Goal: Task Accomplishment & Management: Use online tool/utility

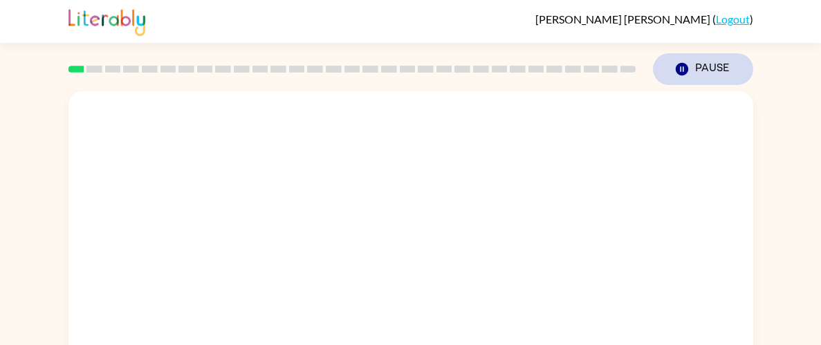
click at [688, 67] on icon "Pause" at bounding box center [682, 69] width 15 height 15
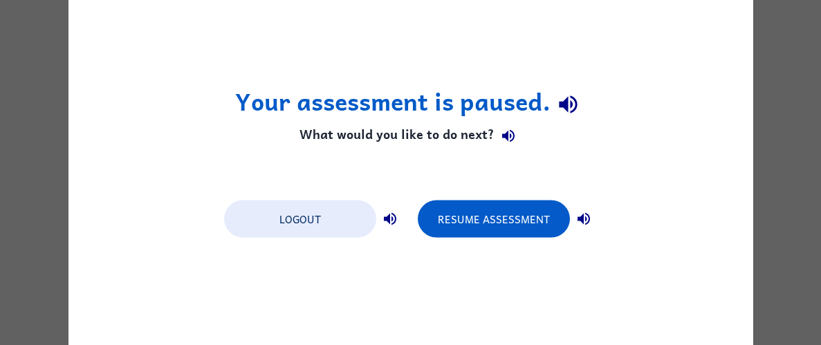
click at [688, 67] on div "Your assessment is paused. What would you like to do next? Logout Resume Assess…" at bounding box center [410, 172] width 685 height 395
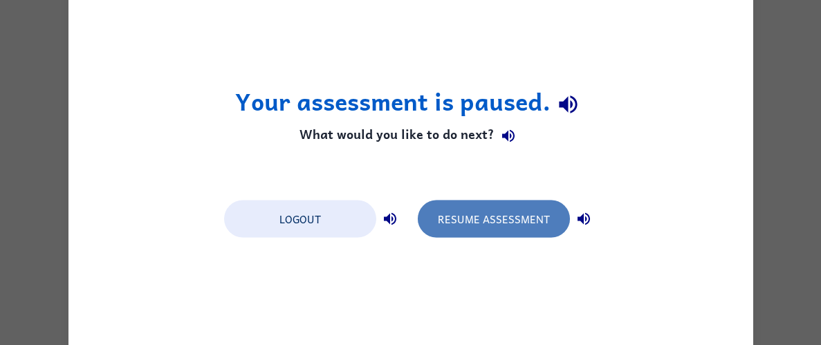
click at [459, 212] on button "Resume Assessment" at bounding box center [494, 218] width 152 height 37
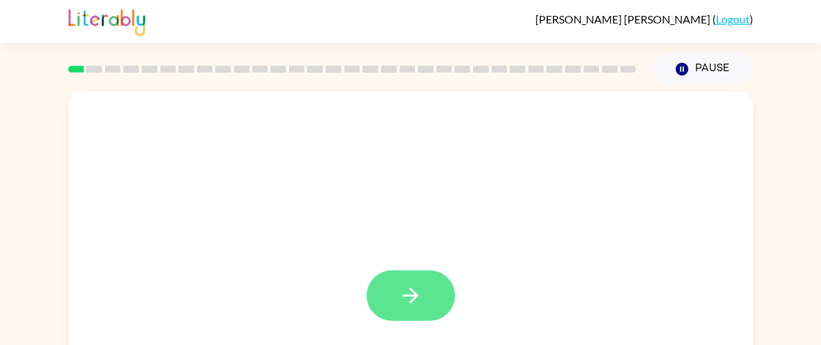
click at [392, 311] on button "button" at bounding box center [411, 296] width 89 height 51
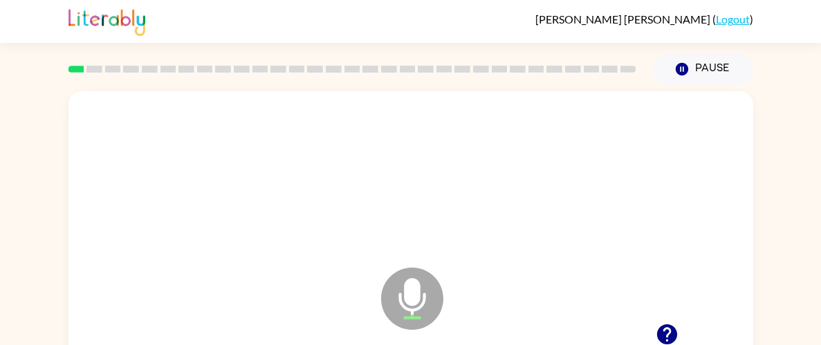
click at [425, 301] on icon "Microphone The Microphone is here when it is your turn to talk" at bounding box center [482, 316] width 208 height 104
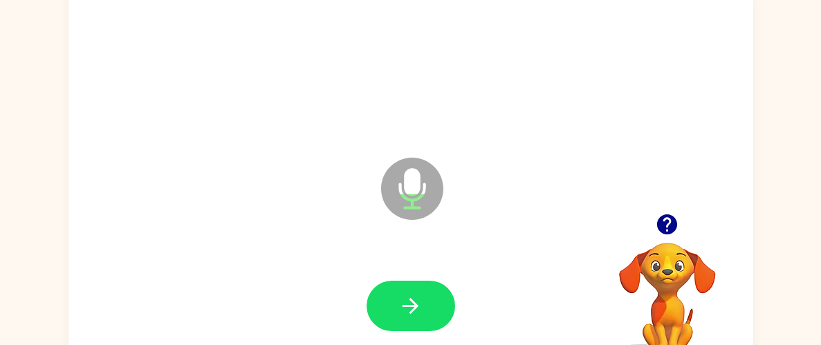
scroll to position [138, 0]
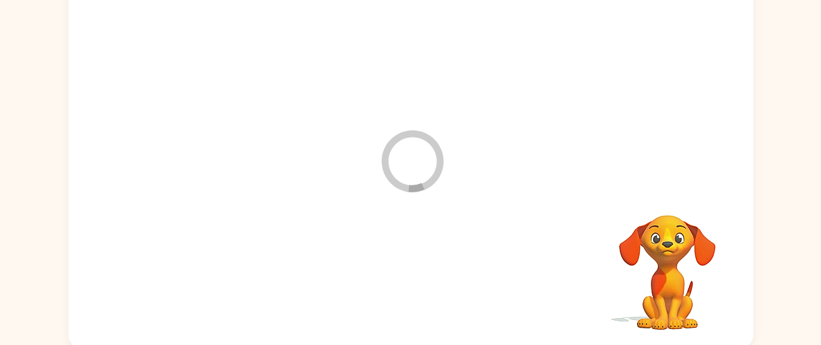
click at [387, 272] on div at bounding box center [410, 278] width 657 height 113
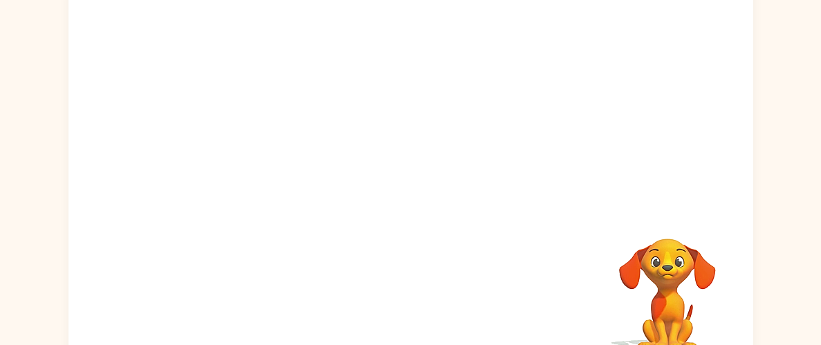
scroll to position [86, 0]
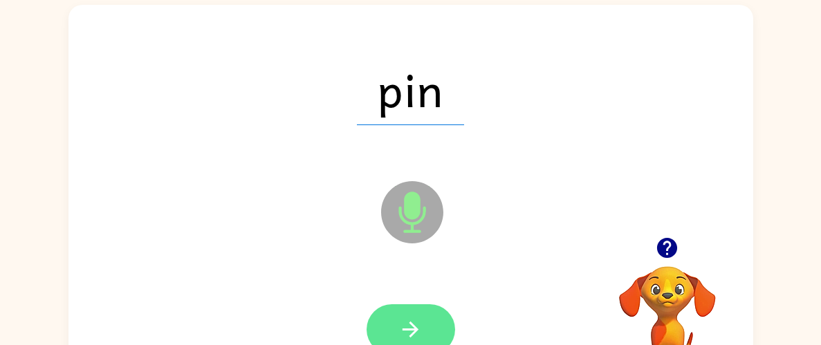
click at [417, 334] on icon "button" at bounding box center [410, 330] width 24 height 24
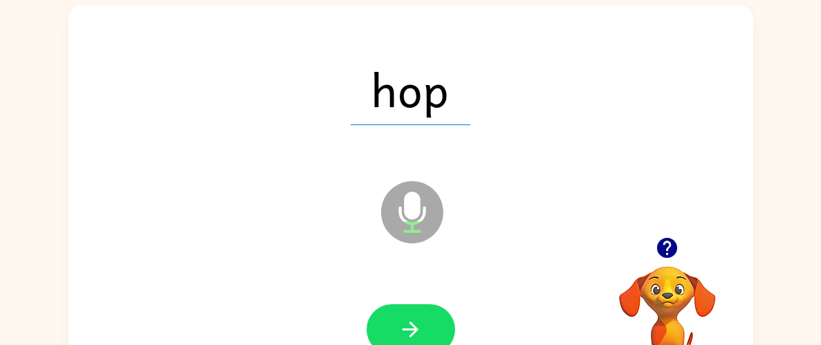
click at [417, 334] on icon "button" at bounding box center [410, 330] width 24 height 24
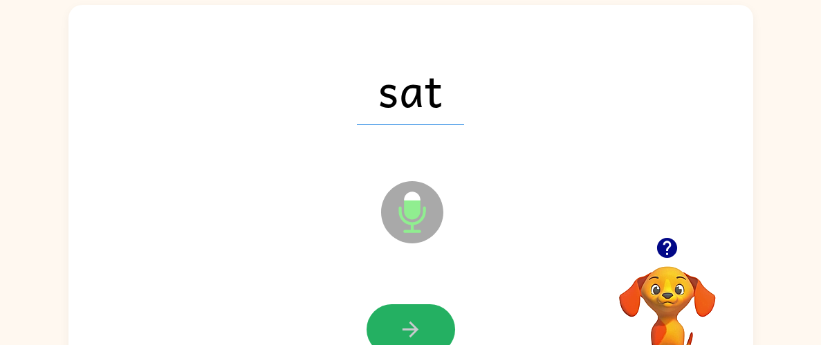
click at [417, 334] on icon "button" at bounding box center [410, 330] width 24 height 24
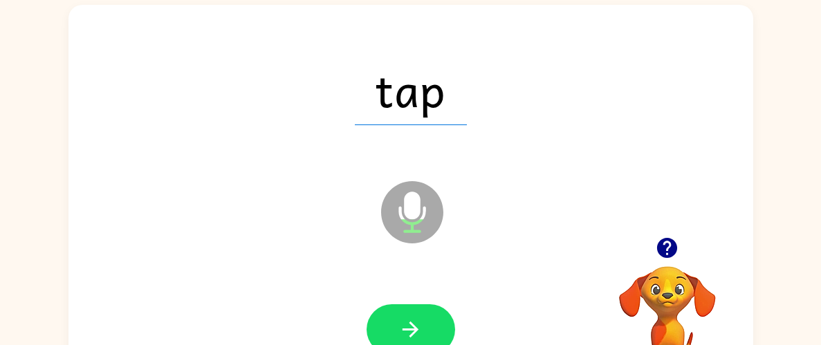
click at [417, 334] on icon "button" at bounding box center [410, 330] width 24 height 24
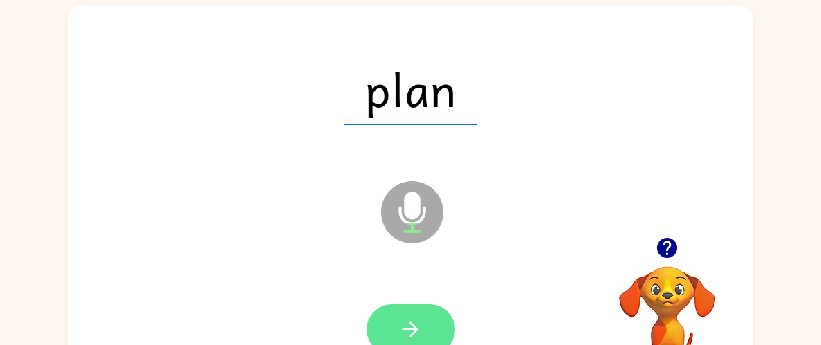
click at [416, 334] on icon "button" at bounding box center [410, 330] width 24 height 24
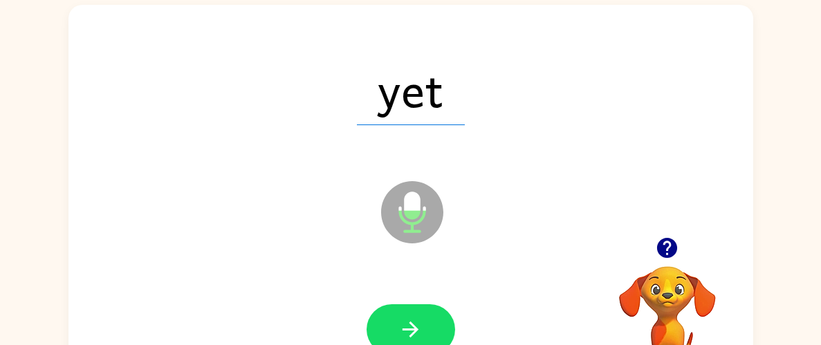
click at [416, 334] on icon "button" at bounding box center [410, 330] width 24 height 24
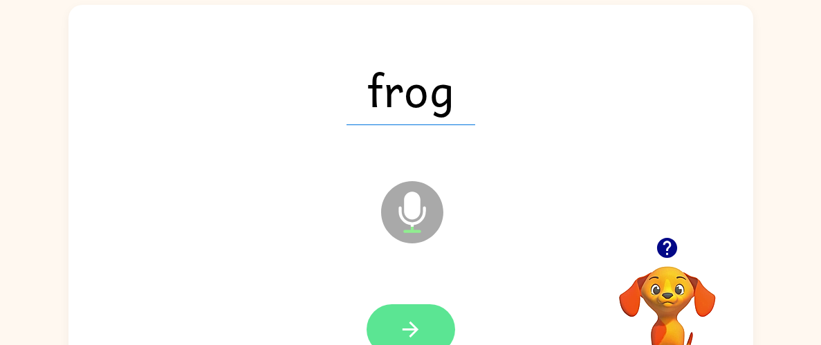
click at [415, 329] on icon "button" at bounding box center [411, 330] width 16 height 16
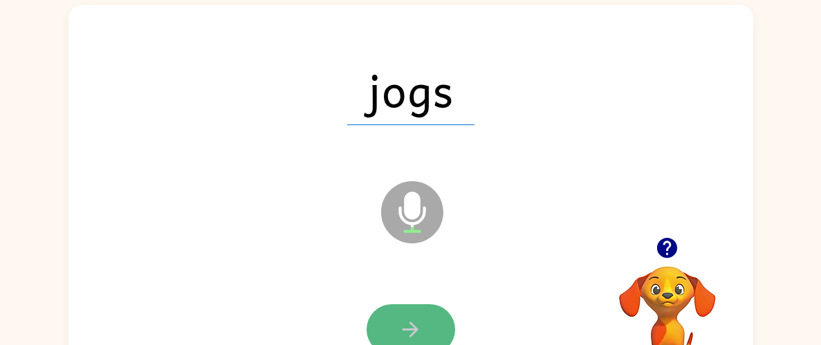
click at [409, 316] on button "button" at bounding box center [411, 329] width 89 height 51
click at [405, 313] on button "button" at bounding box center [411, 329] width 89 height 51
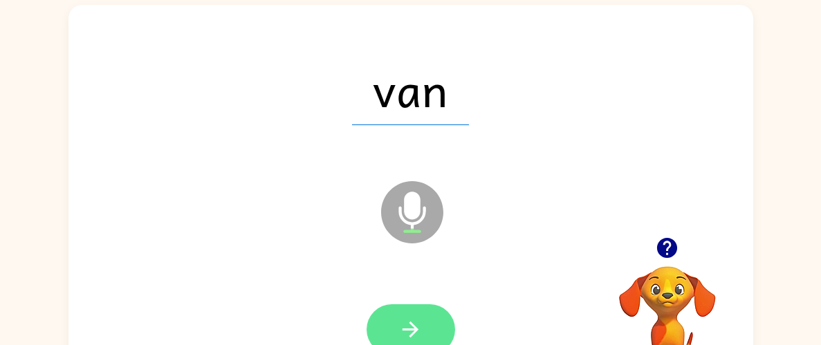
click at [405, 323] on icon "button" at bounding box center [410, 330] width 24 height 24
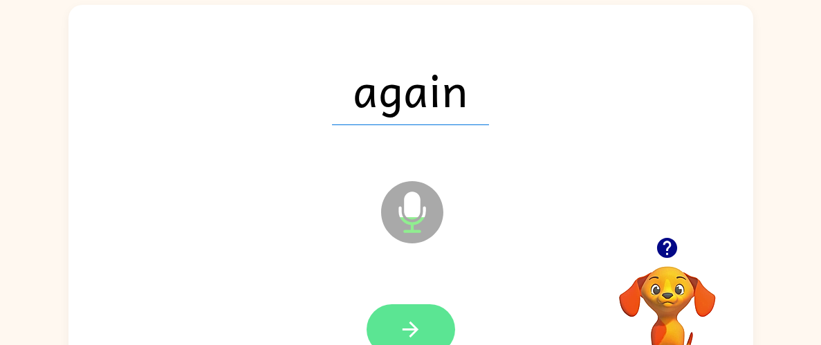
click at [401, 325] on icon "button" at bounding box center [410, 330] width 24 height 24
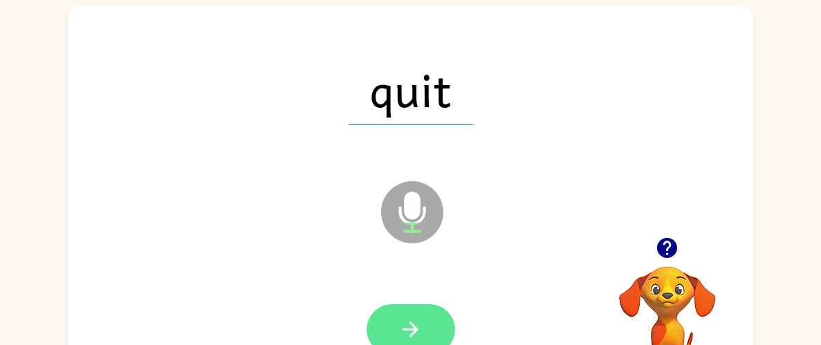
click at [399, 327] on icon "button" at bounding box center [410, 330] width 24 height 24
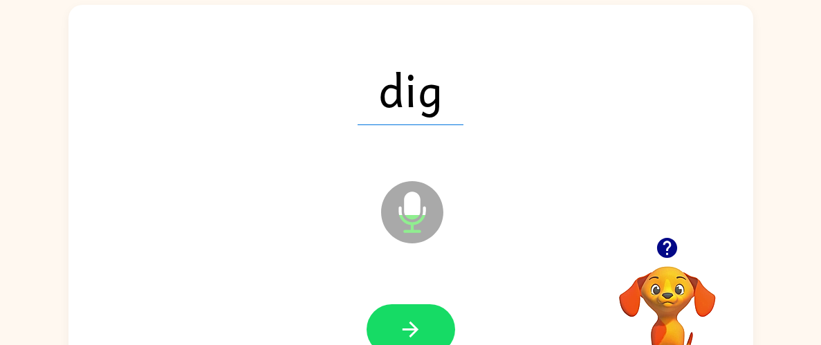
click at [399, 327] on icon "button" at bounding box center [410, 330] width 24 height 24
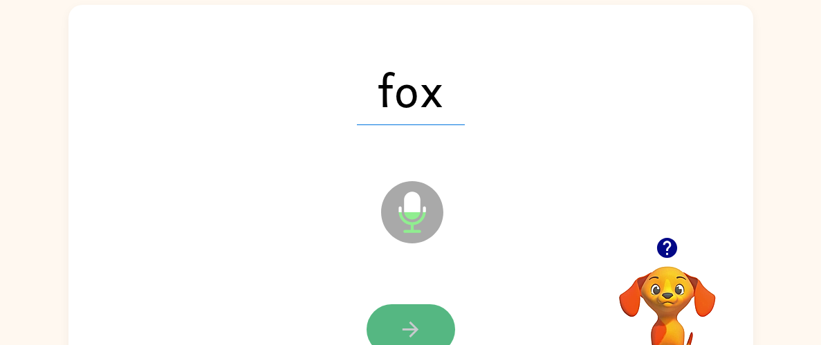
click at [398, 327] on icon "button" at bounding box center [410, 330] width 24 height 24
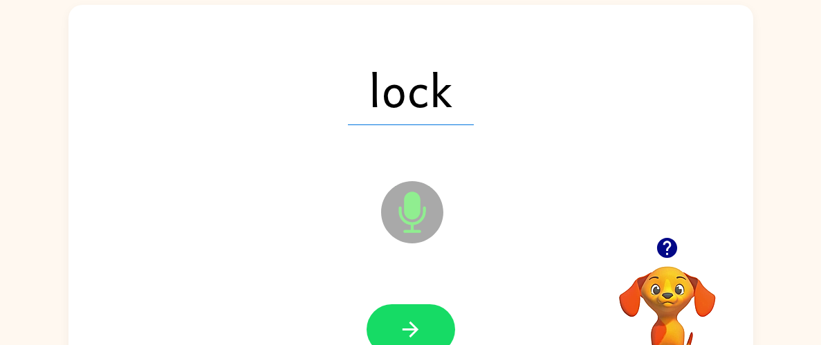
click at [398, 327] on icon "button" at bounding box center [410, 330] width 24 height 24
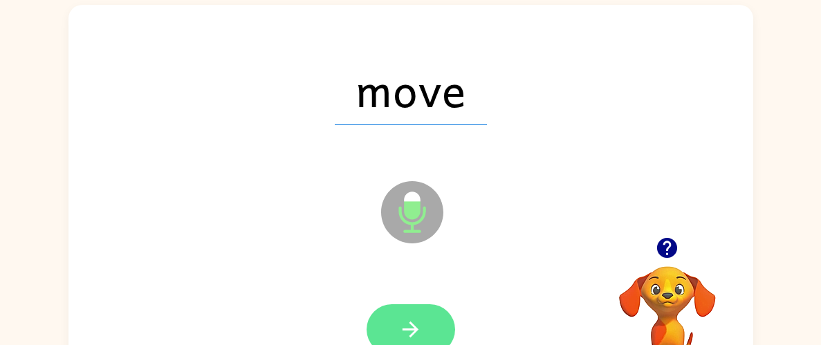
click at [398, 328] on icon "button" at bounding box center [410, 330] width 24 height 24
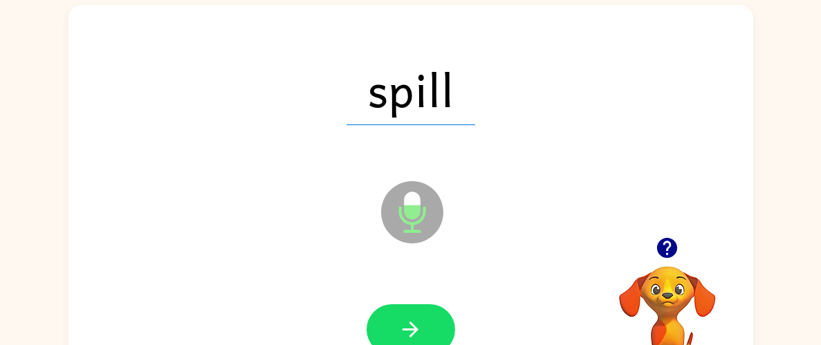
click at [398, 328] on icon "button" at bounding box center [410, 330] width 24 height 24
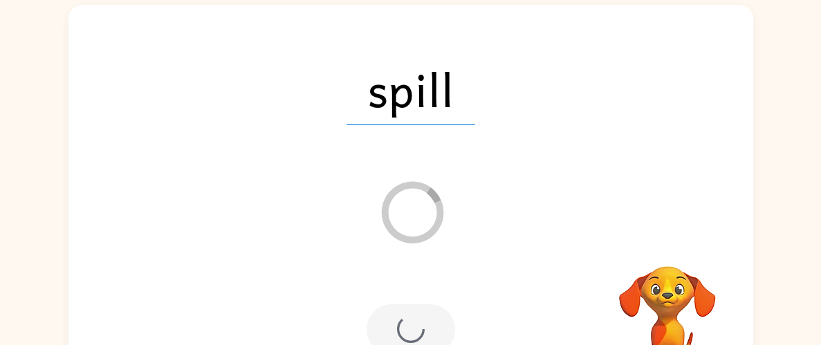
click at [403, 318] on div at bounding box center [411, 329] width 89 height 51
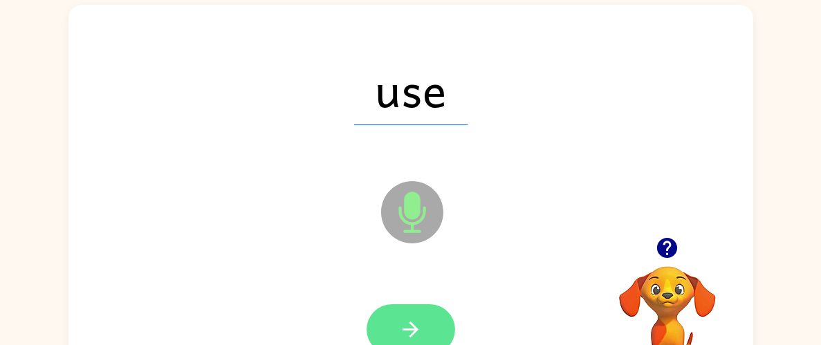
click at [403, 309] on button "button" at bounding box center [411, 329] width 89 height 51
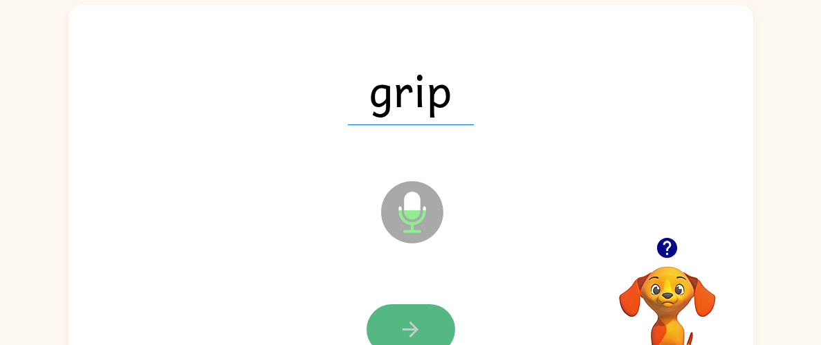
click at [401, 311] on button "button" at bounding box center [411, 329] width 89 height 51
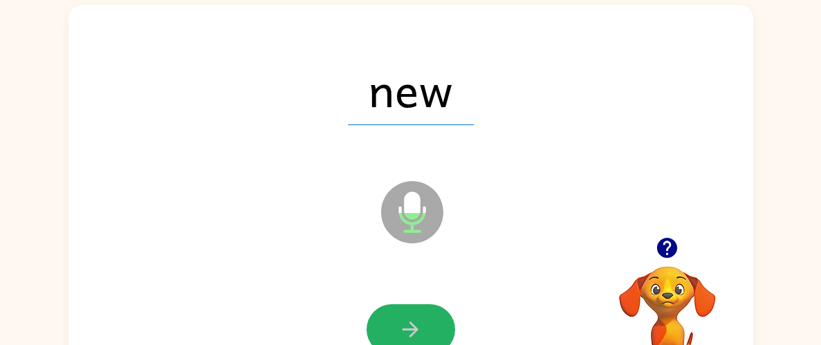
click at [401, 311] on button "button" at bounding box center [411, 329] width 89 height 51
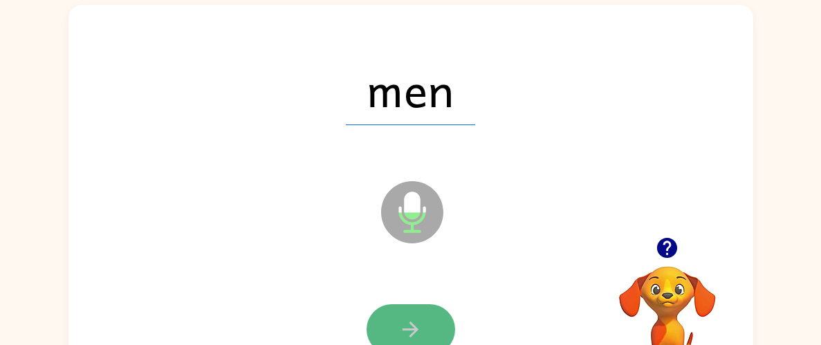
click at [401, 322] on icon "button" at bounding box center [410, 330] width 24 height 24
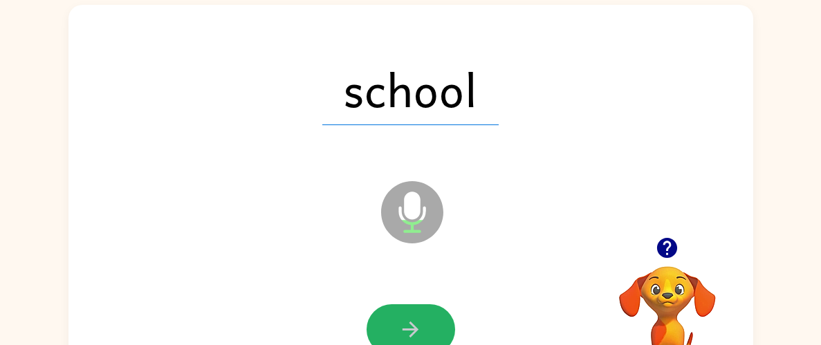
click at [401, 322] on icon "button" at bounding box center [410, 330] width 24 height 24
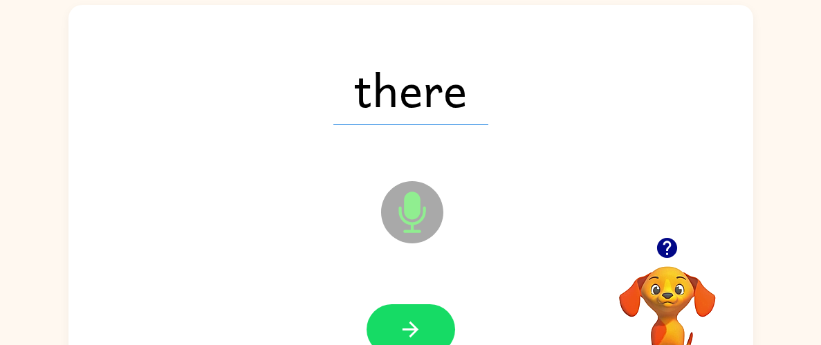
click at [401, 322] on icon "button" at bounding box center [410, 330] width 24 height 24
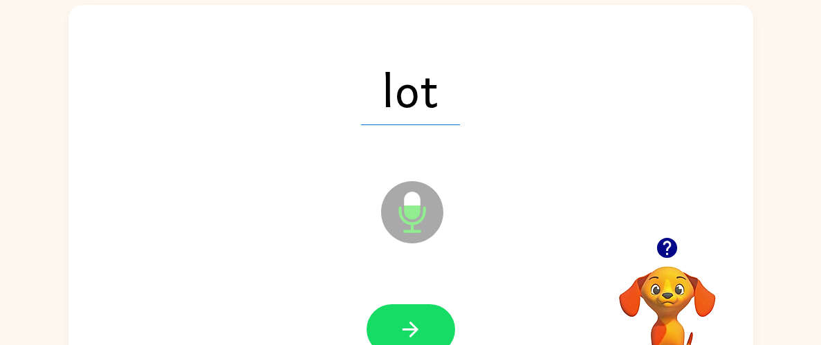
click at [401, 322] on icon "button" at bounding box center [410, 330] width 24 height 24
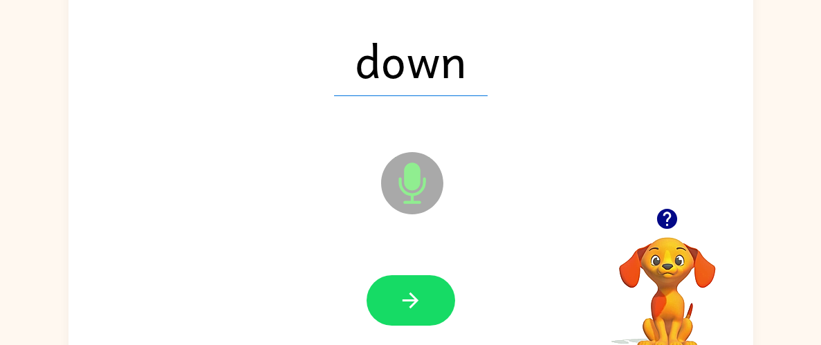
scroll to position [121, 0]
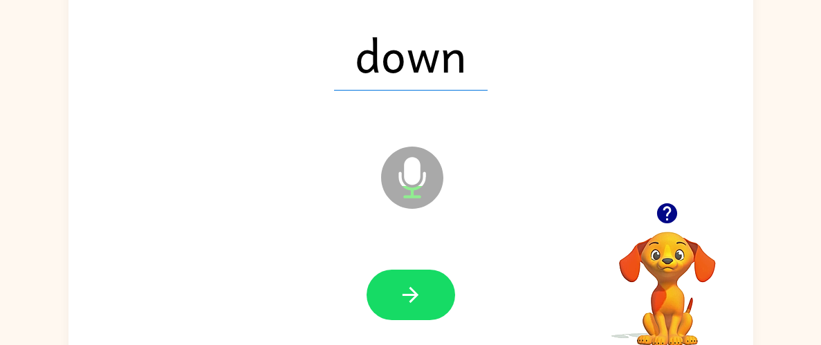
click at [413, 267] on div at bounding box center [410, 295] width 657 height 113
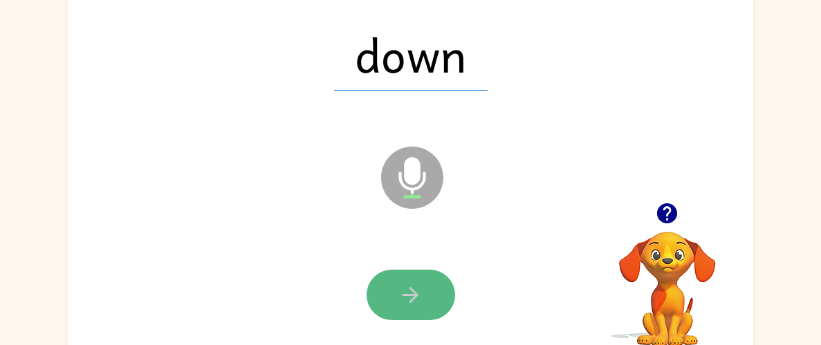
click at [417, 275] on button "button" at bounding box center [411, 295] width 89 height 51
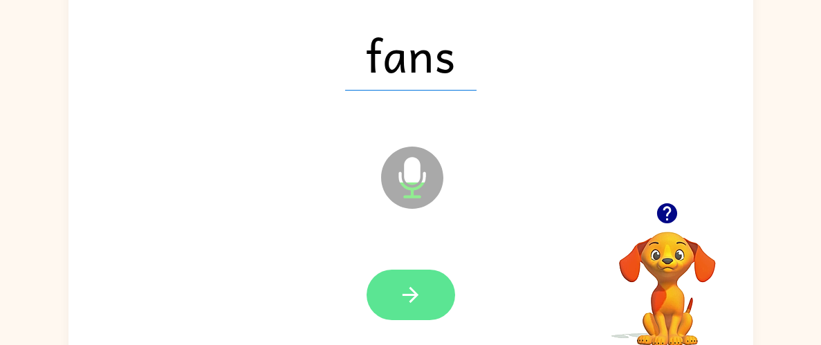
click at [407, 306] on icon "button" at bounding box center [410, 295] width 24 height 24
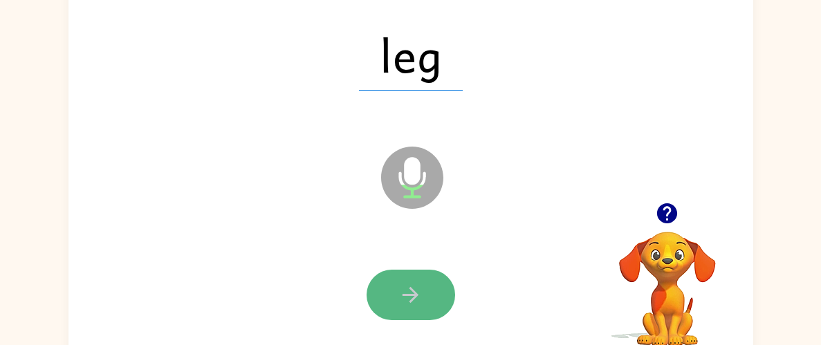
click at [413, 283] on icon "button" at bounding box center [410, 295] width 24 height 24
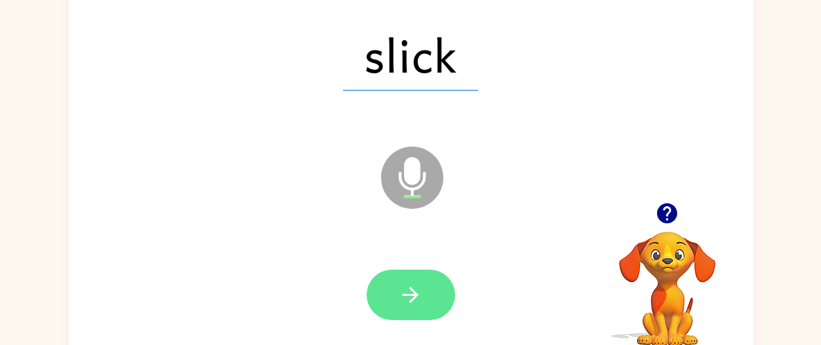
click at [405, 293] on icon "button" at bounding box center [410, 295] width 24 height 24
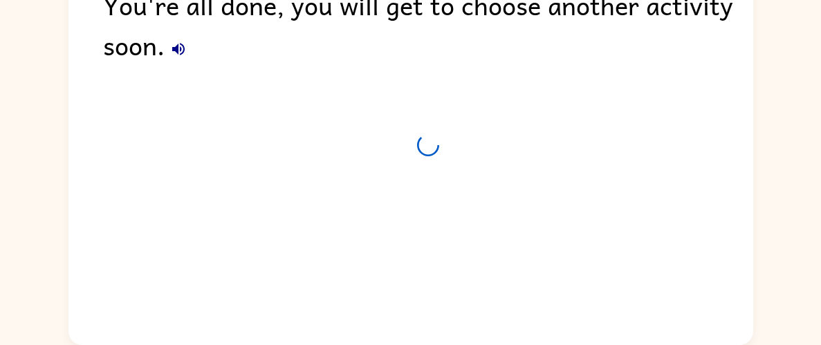
scroll to position [96, 0]
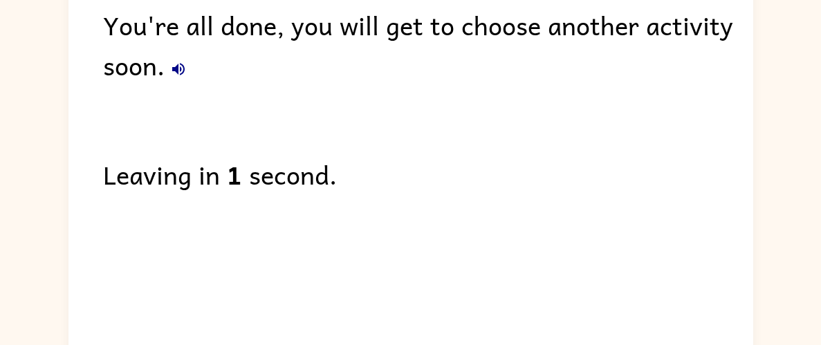
click at [403, 286] on div "You're all done, you will get to choose another activity soon. Leaving in 1 sec…" at bounding box center [410, 164] width 685 height 388
